Goal: Information Seeking & Learning: Check status

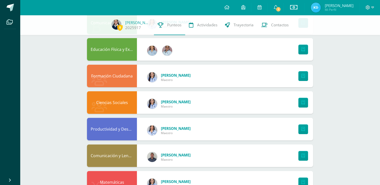
scroll to position [122, 0]
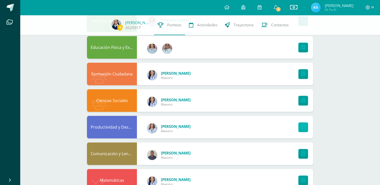
click at [304, 128] on icon at bounding box center [304, 127] width 4 height 4
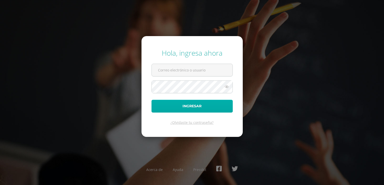
type input "[EMAIL_ADDRESS][DOMAIN_NAME]"
click at [189, 102] on button "Ingresar" at bounding box center [192, 106] width 81 height 13
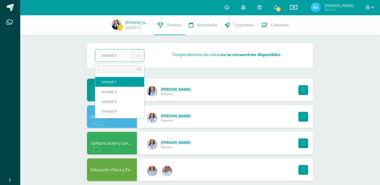
select select "Unidad 1"
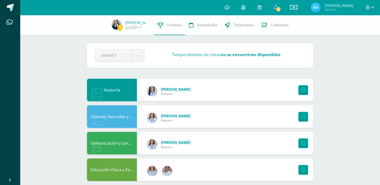
click at [271, 55] on strong "no se encuentran disponibles" at bounding box center [251, 55] width 60 height 6
click at [284, 11] on link "1" at bounding box center [276, 7] width 16 height 15
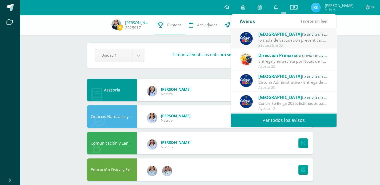
click at [287, 60] on div "Entrega y entrevista por Notas de Tercera Unidad: Estimados Padres de Familia: …" at bounding box center [294, 61] width 70 height 6
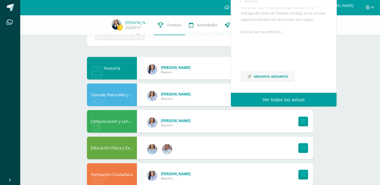
scroll to position [22, 0]
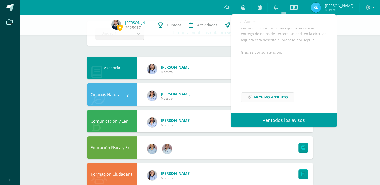
click at [273, 97] on span "Archivo Adjunto" at bounding box center [271, 96] width 34 height 9
